Goal: Transaction & Acquisition: Download file/media

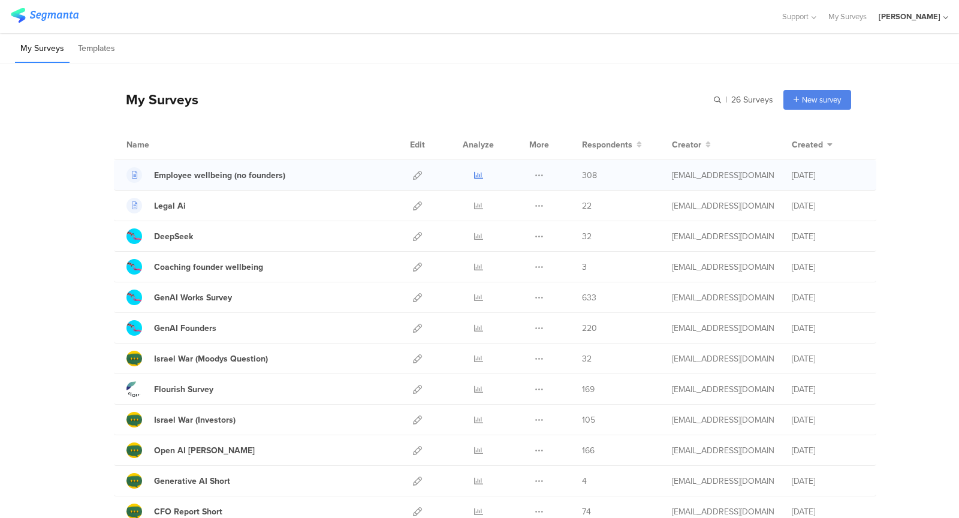
click at [477, 174] on icon at bounding box center [478, 175] width 9 height 9
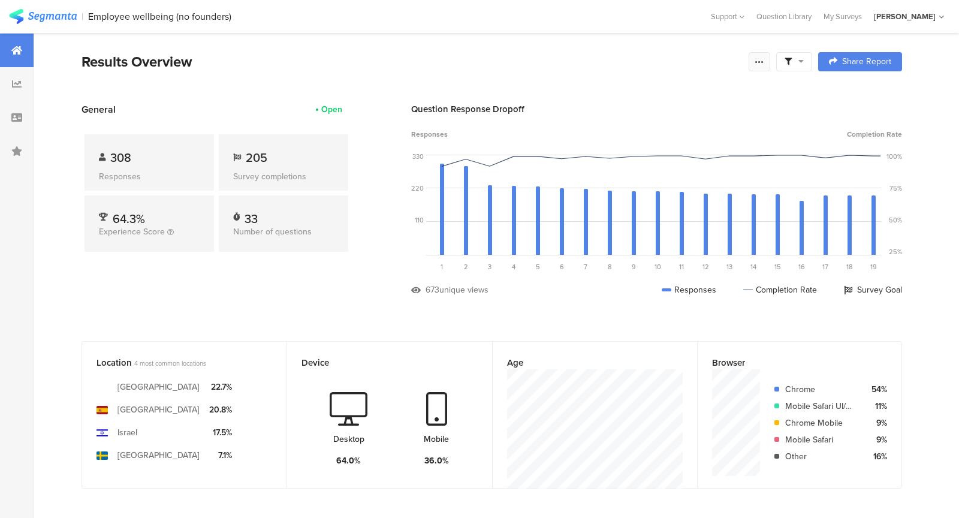
click at [759, 62] on icon at bounding box center [760, 62] width 10 height 10
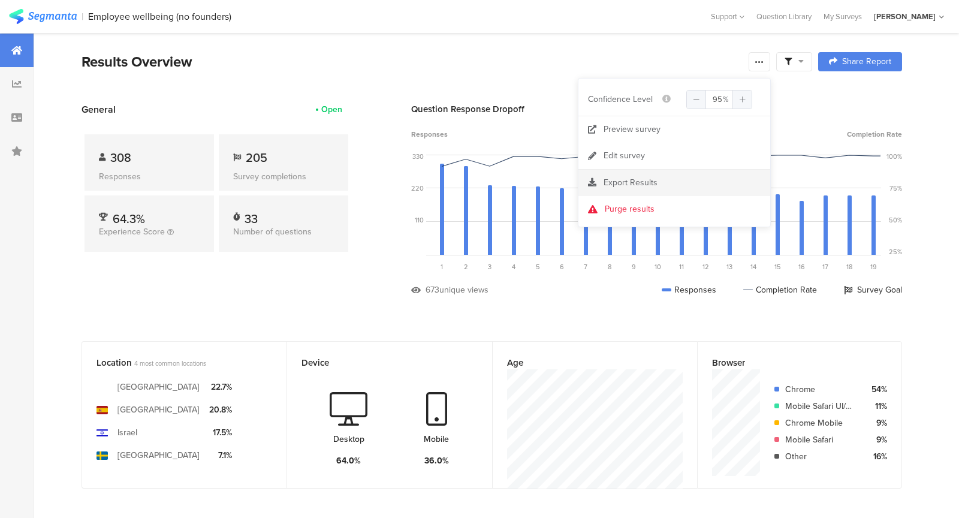
click at [688, 181] on div "Export Results" at bounding box center [675, 183] width 192 height 12
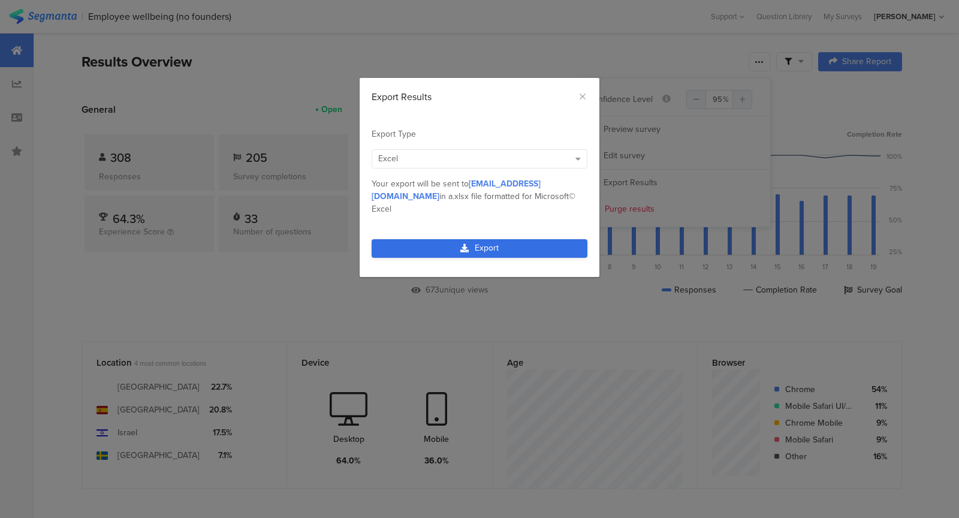
click at [498, 239] on link "Export" at bounding box center [480, 248] width 216 height 19
